Goal: Navigation & Orientation: Find specific page/section

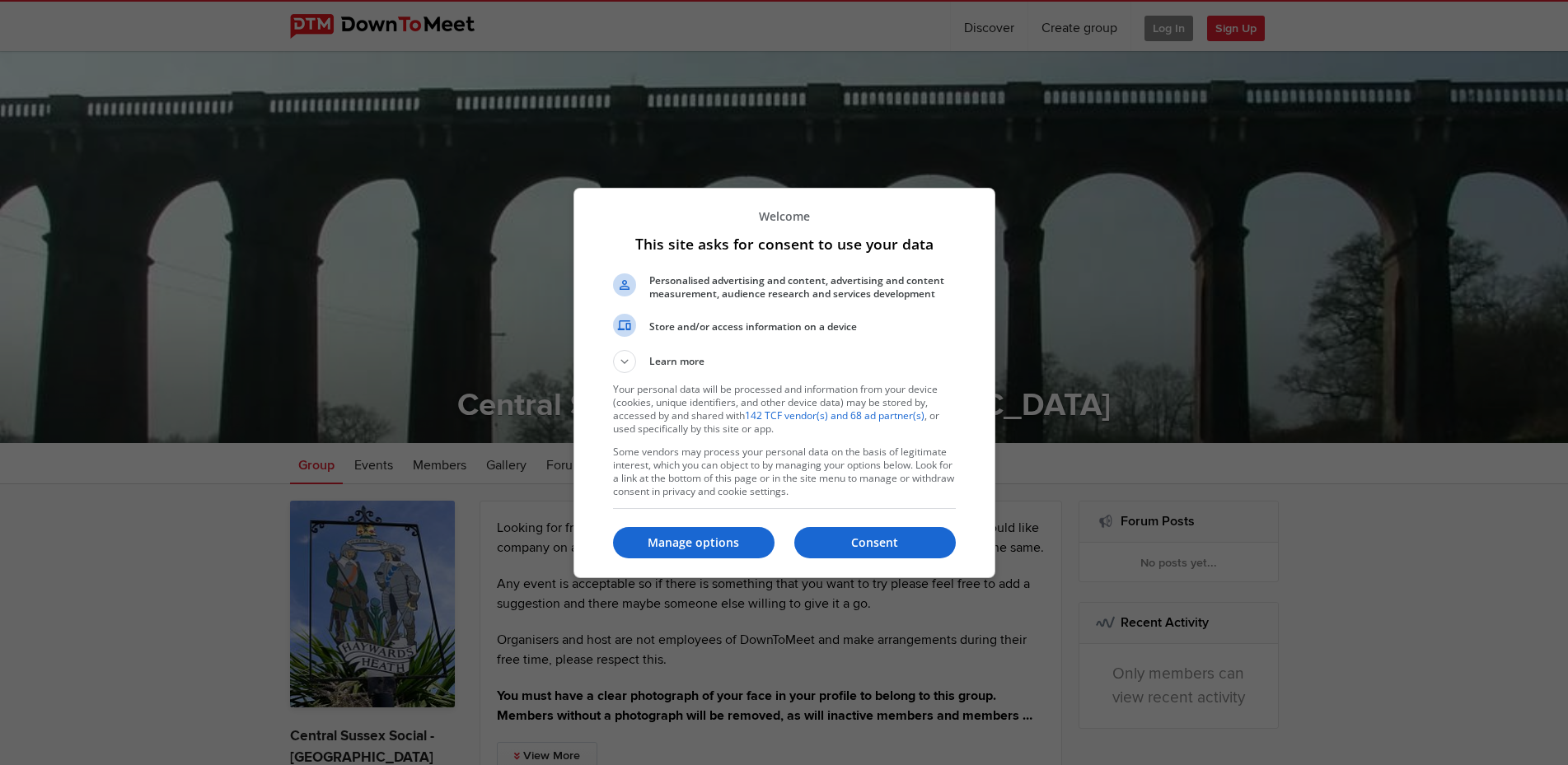
click at [881, 537] on p "Consent" at bounding box center [875, 543] width 161 height 16
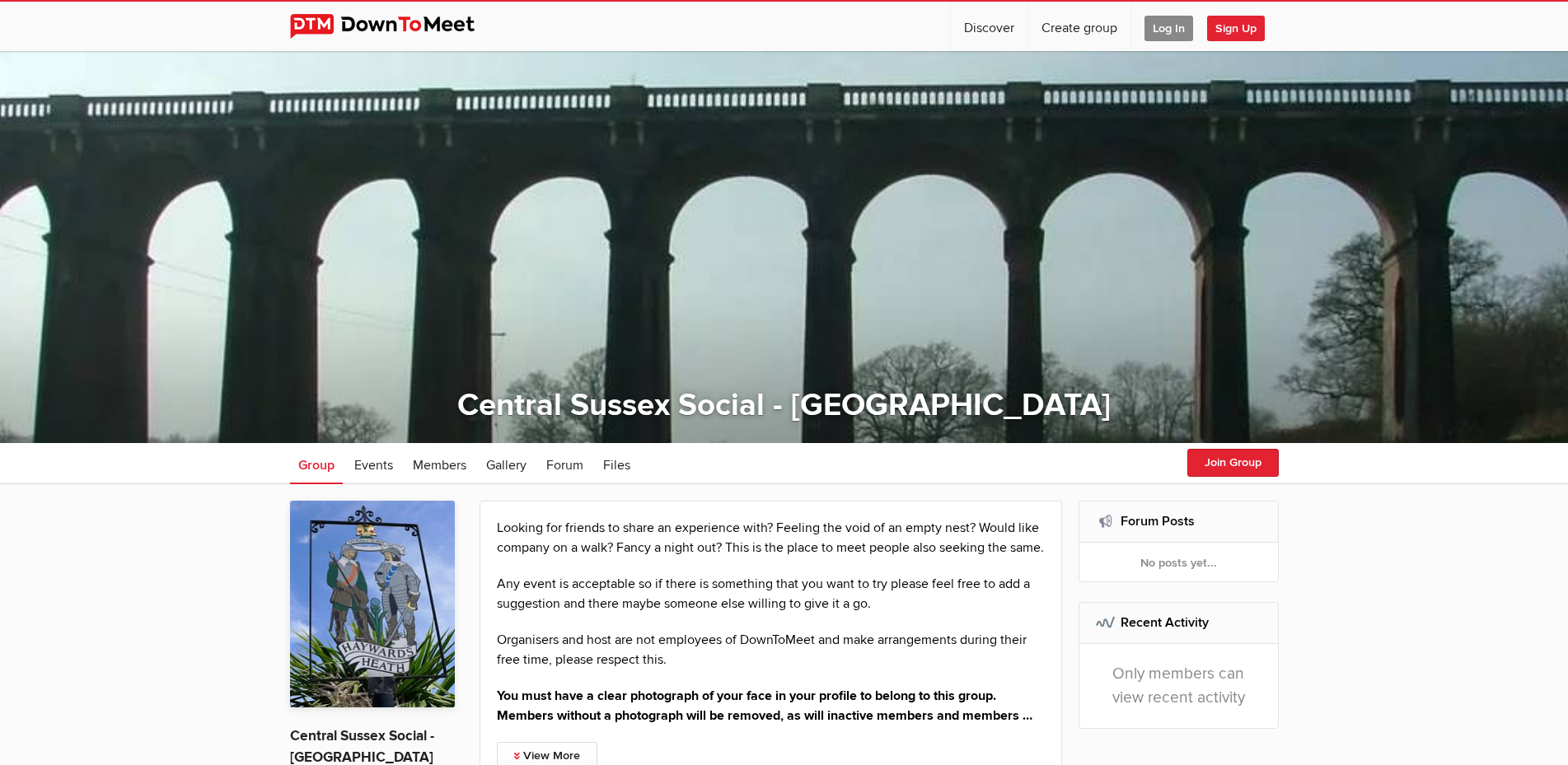
click at [1169, 24] on span "Log In" at bounding box center [1168, 28] width 48 height 26
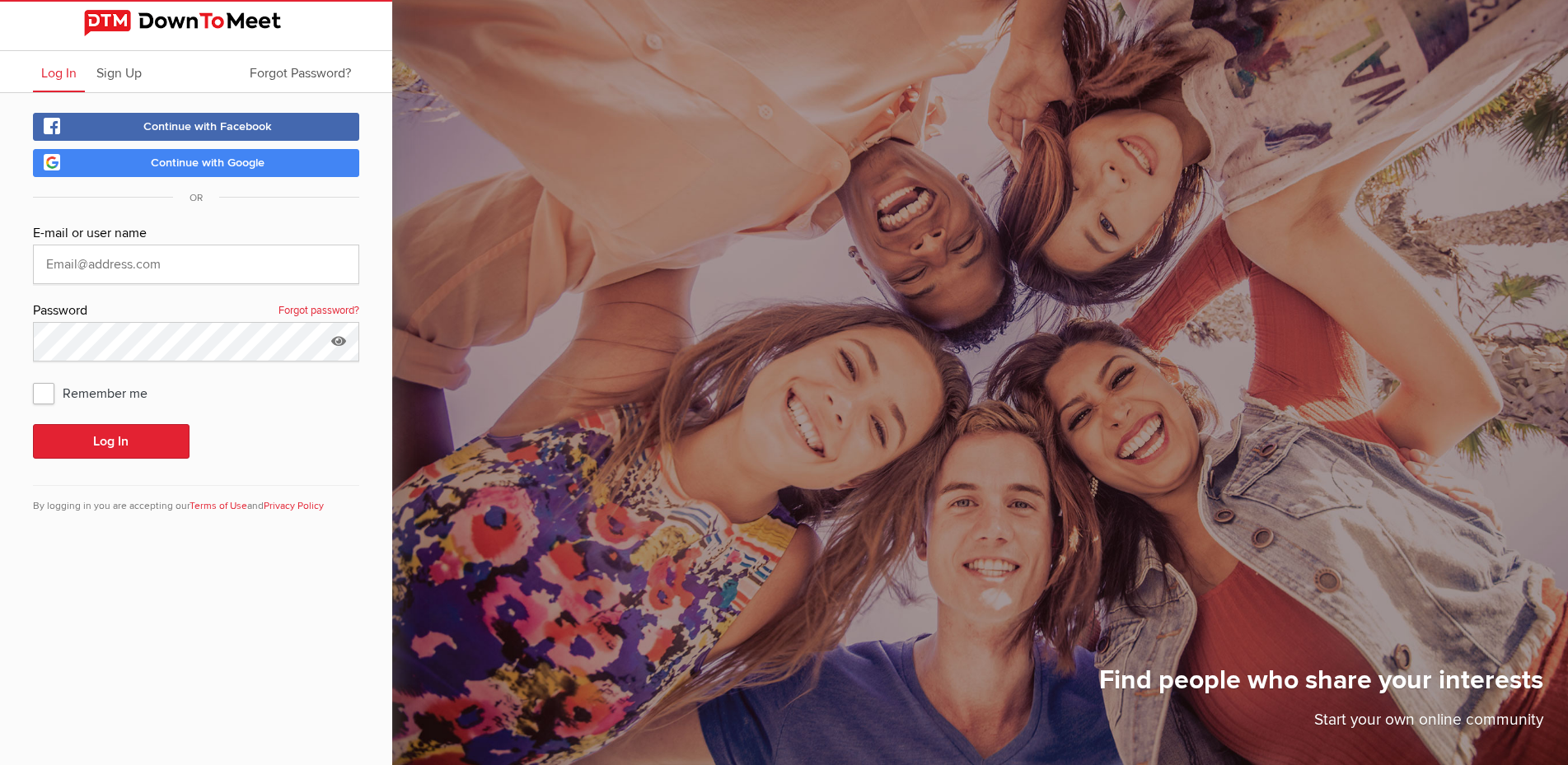
type input "[PERSON_NAME][EMAIL_ADDRESS][DOMAIN_NAME]"
click at [78, 437] on button "Log In" at bounding box center [111, 441] width 157 height 35
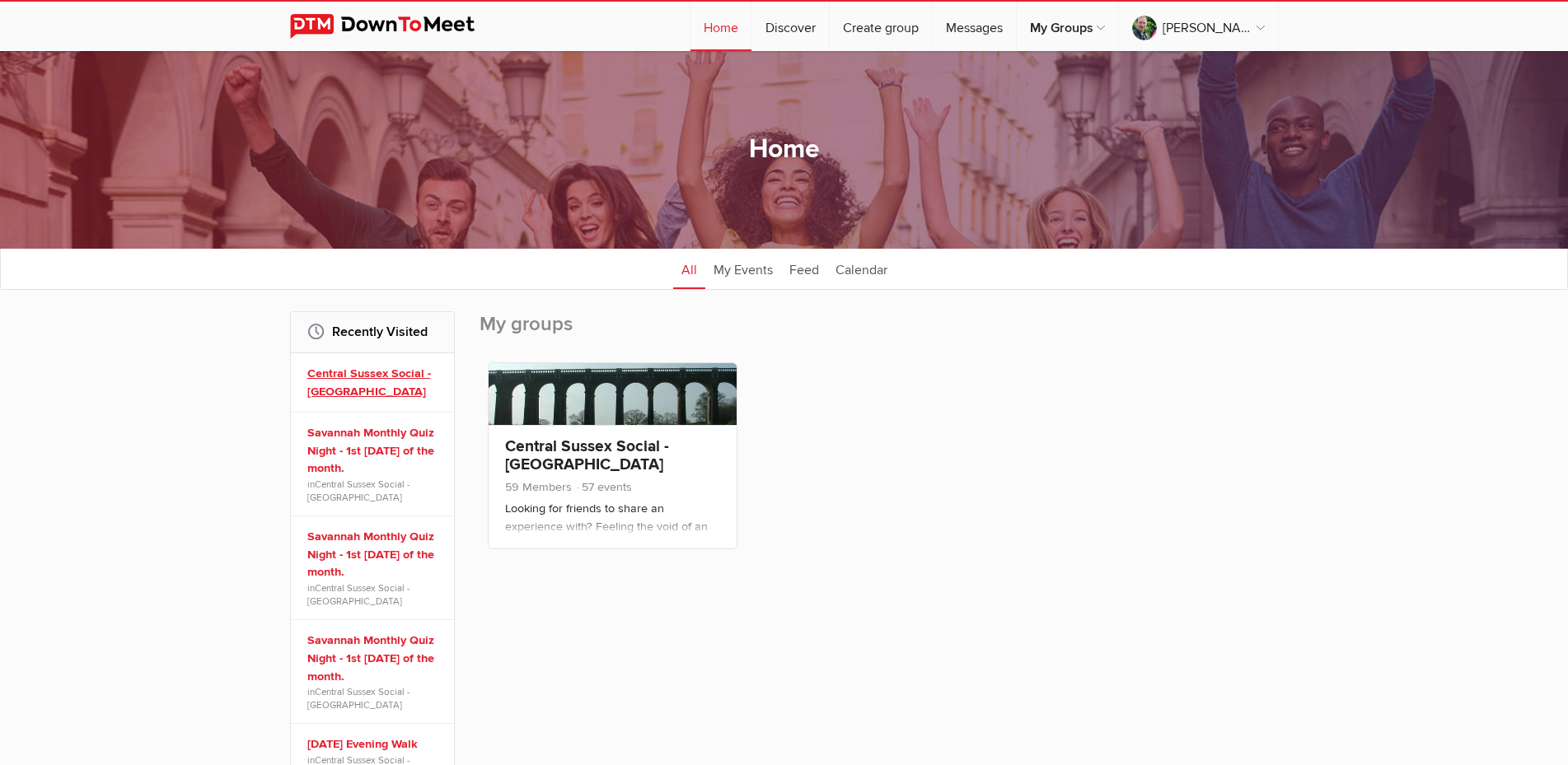
click at [359, 370] on link "Central Sussex Social - [GEOGRAPHIC_DATA]" at bounding box center [375, 382] width 135 height 36
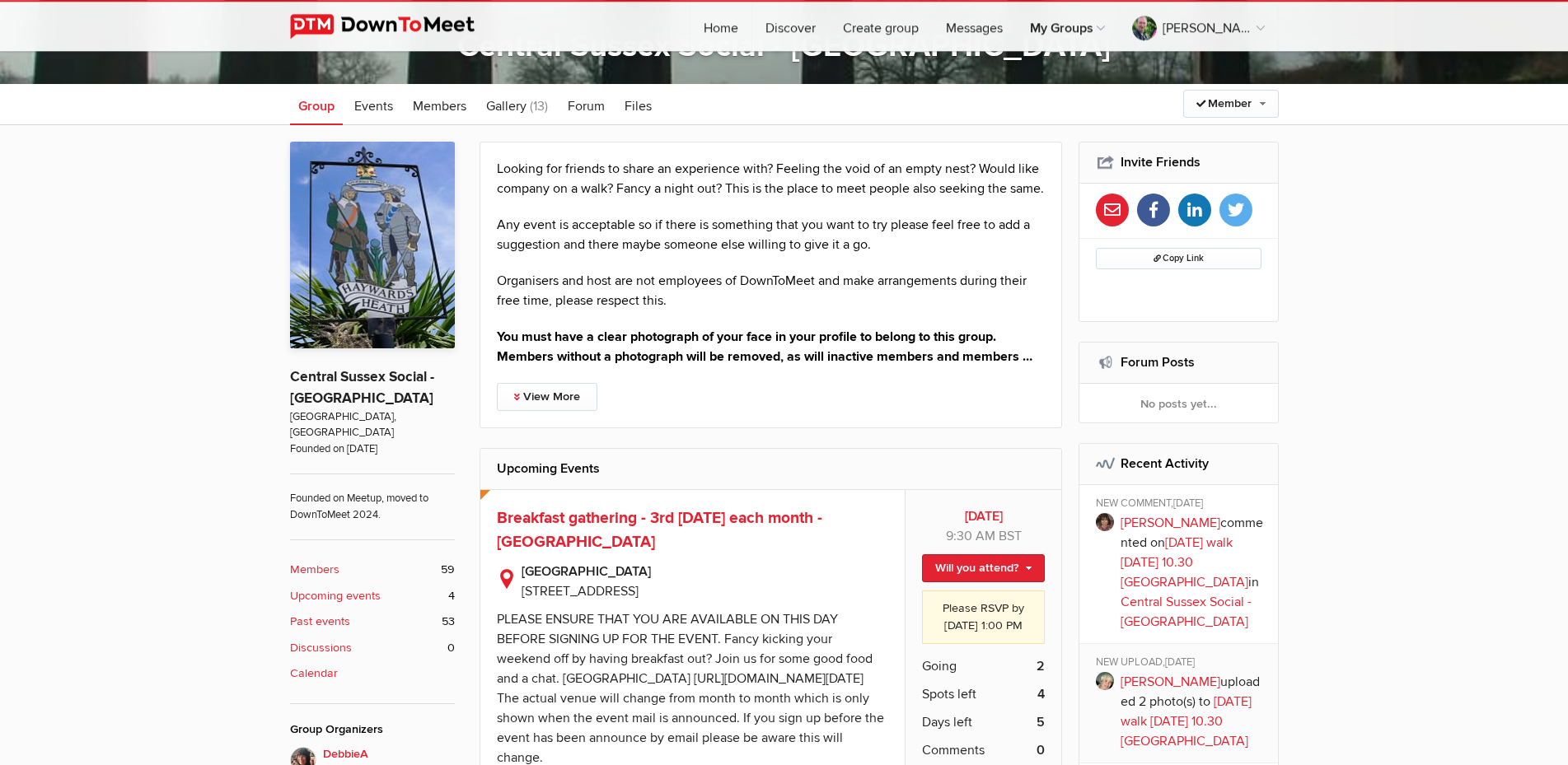
scroll to position [336, 0]
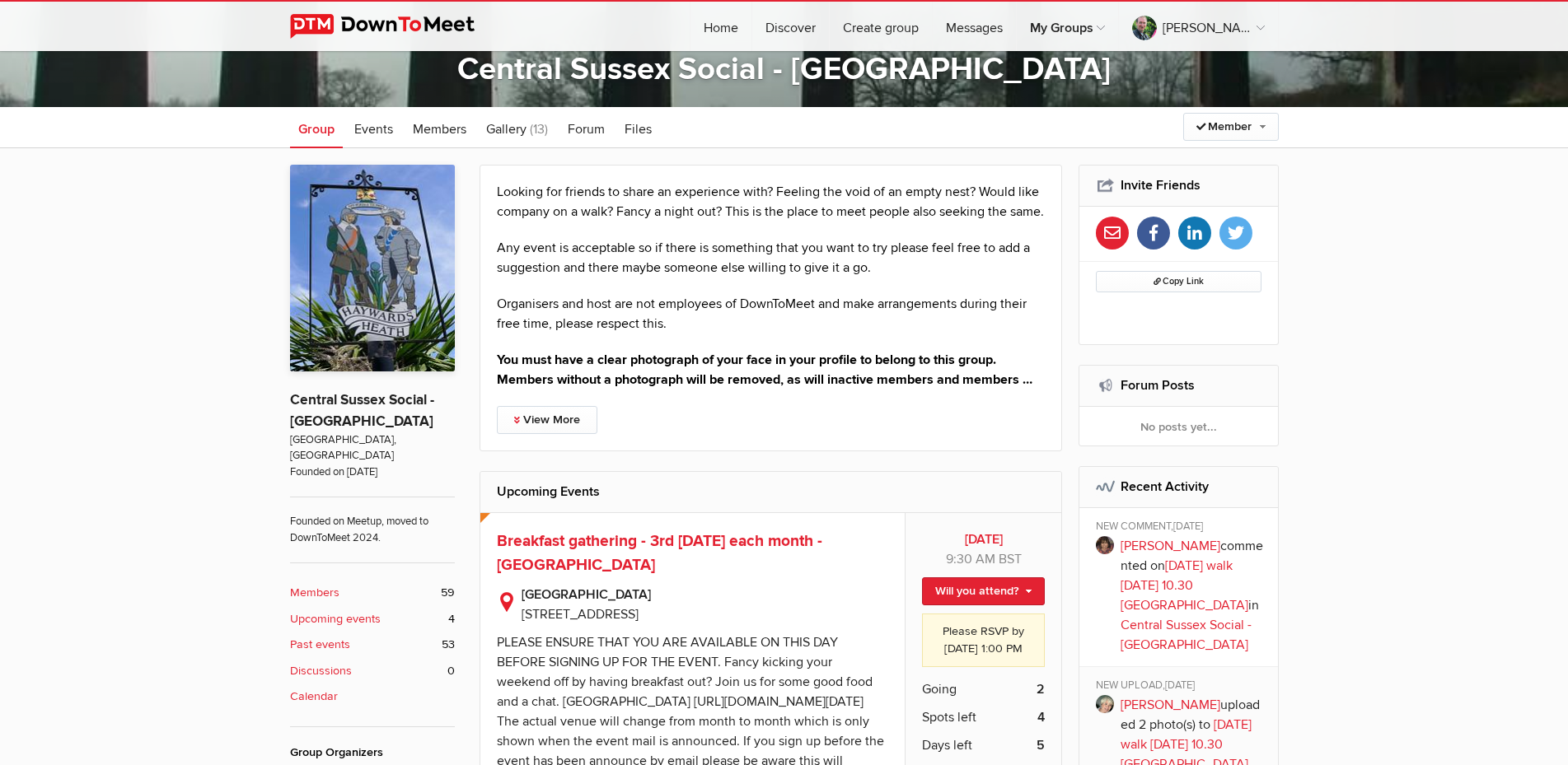
click at [326, 584] on b "Members" at bounding box center [315, 593] width 49 height 18
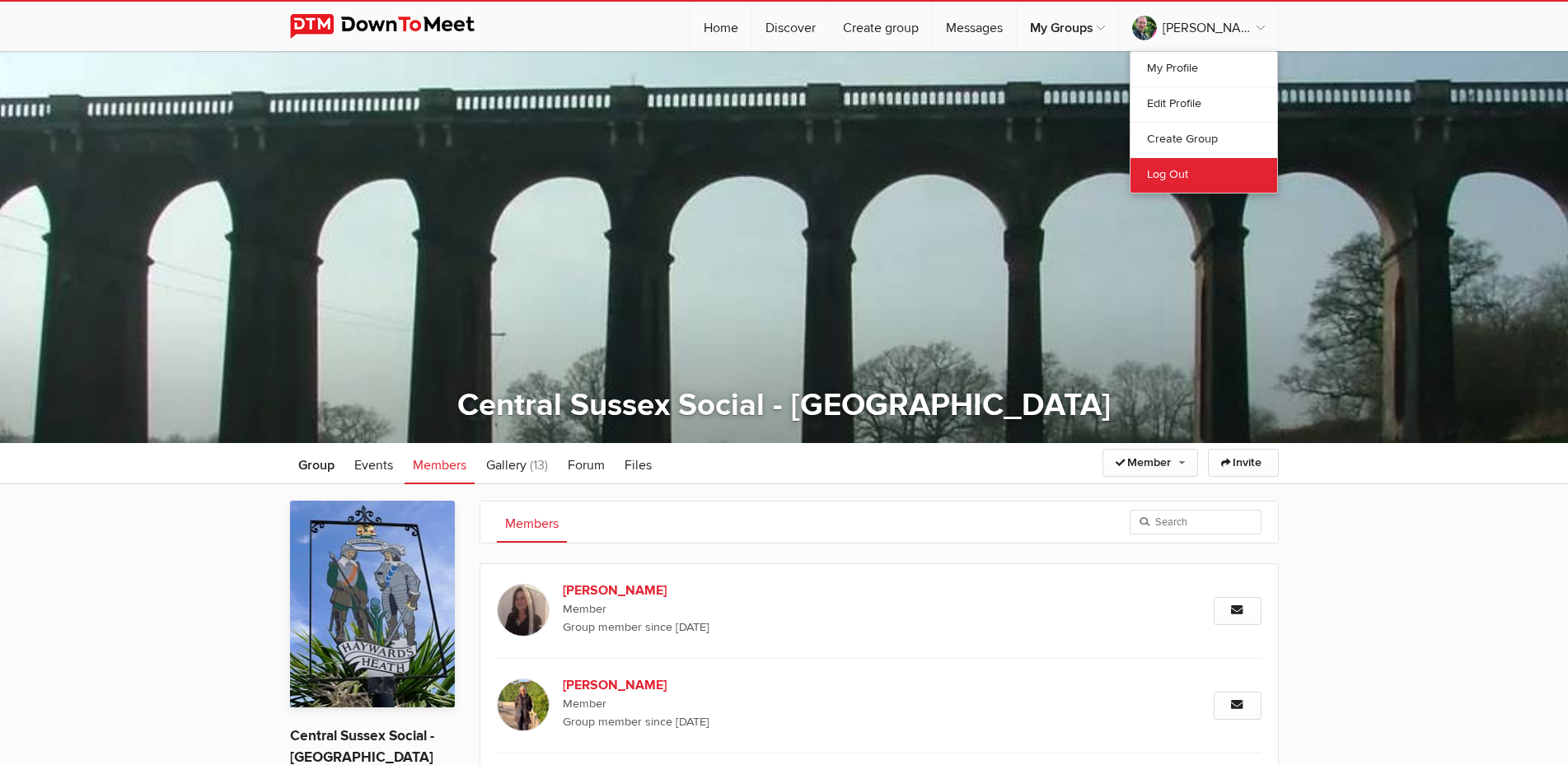
click at [1173, 174] on link "Log Out" at bounding box center [1203, 175] width 147 height 36
